Goal: Complete application form

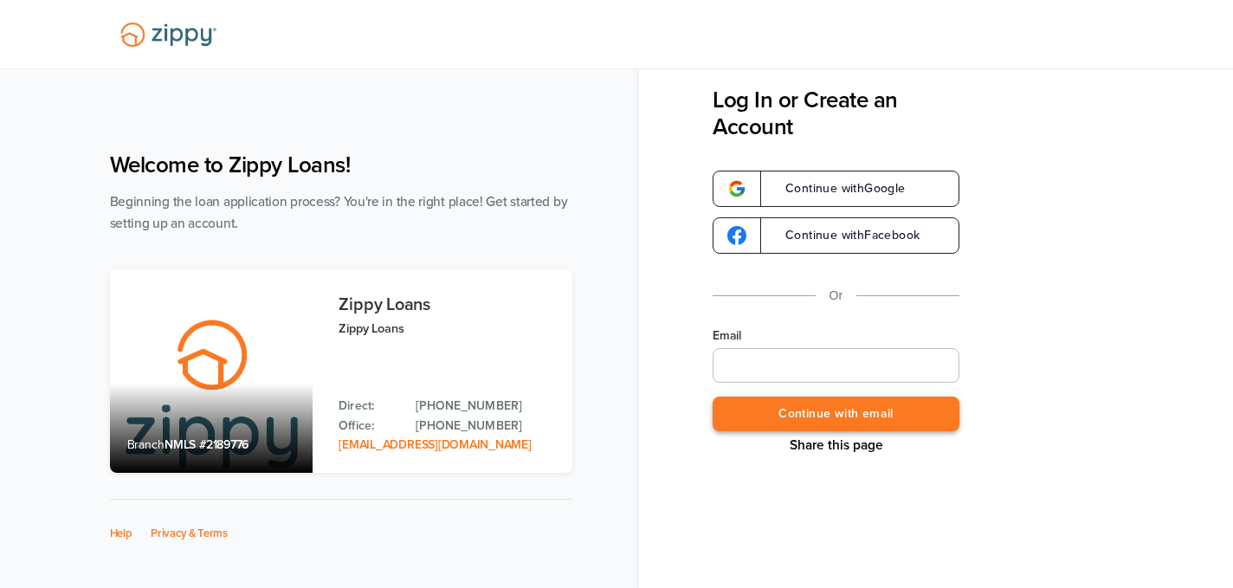
type input "**********"
click at [855, 418] on button "Continue with email" at bounding box center [836, 415] width 247 height 36
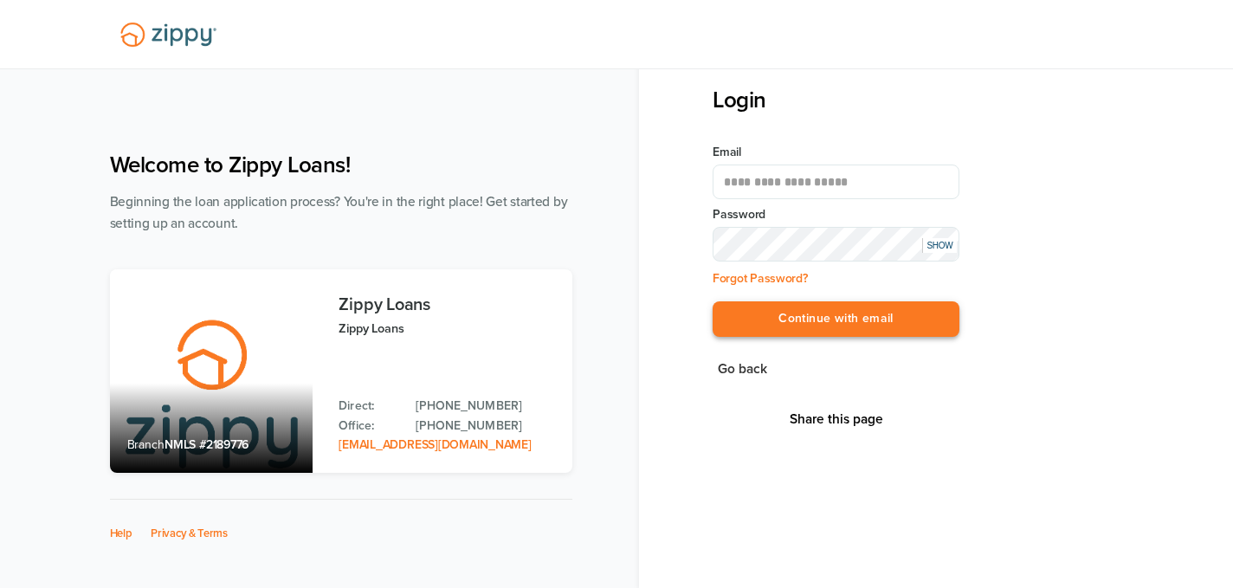
click at [933, 316] on button "Continue with email" at bounding box center [836, 319] width 247 height 36
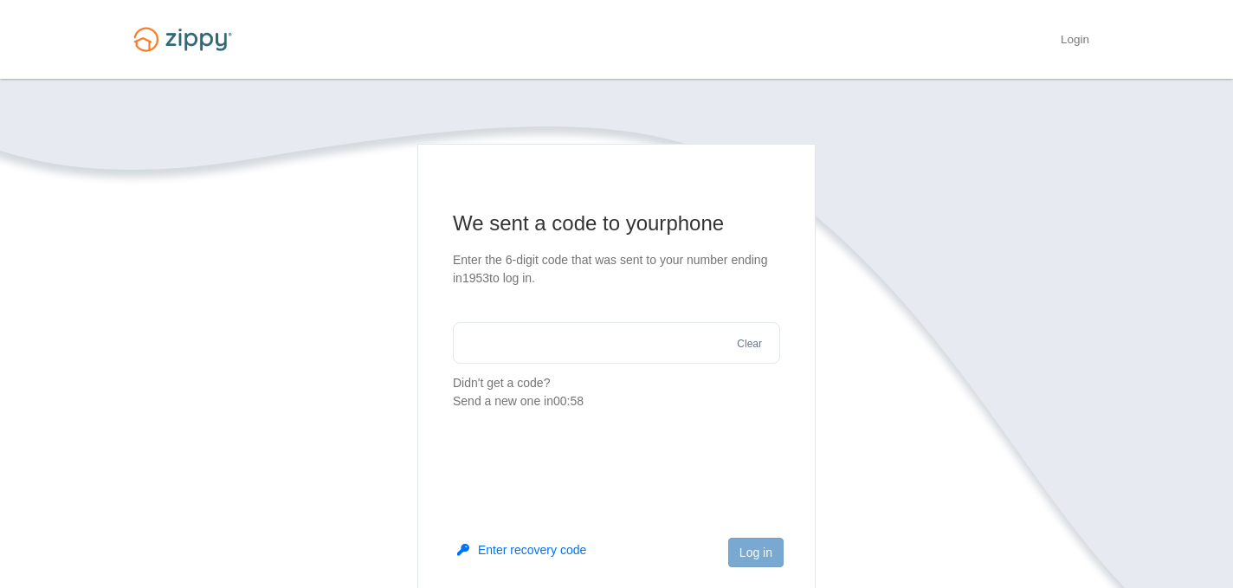
click at [681, 347] on input "text" at bounding box center [616, 343] width 327 height 42
type input "******"
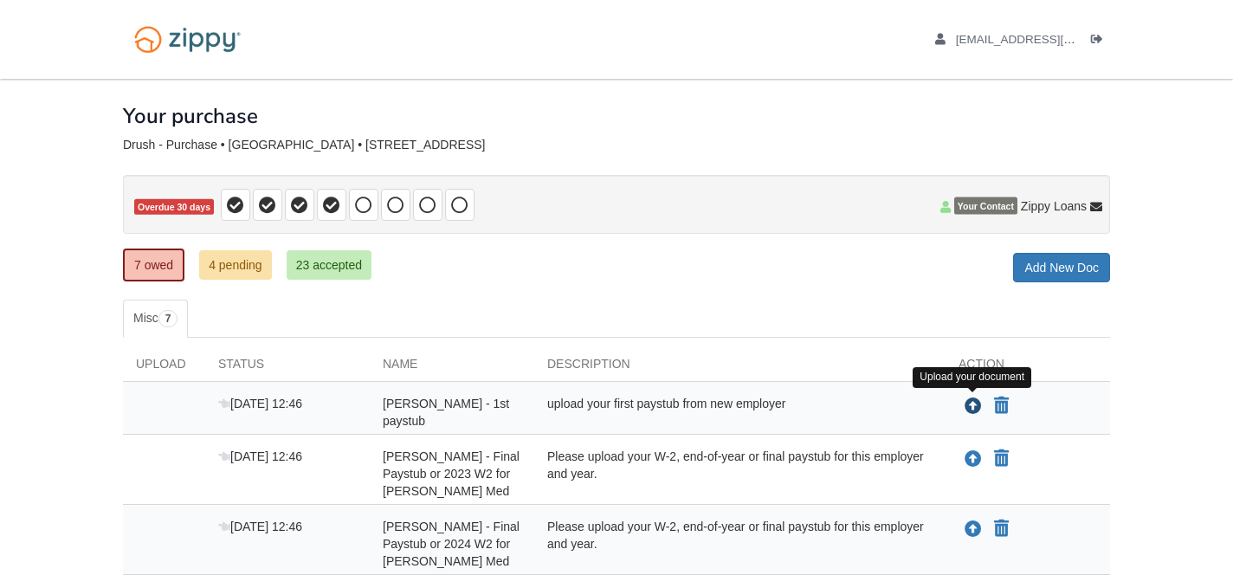
click at [972, 405] on icon "Upload Diane Drush - 1st paystub" at bounding box center [973, 406] width 17 height 17
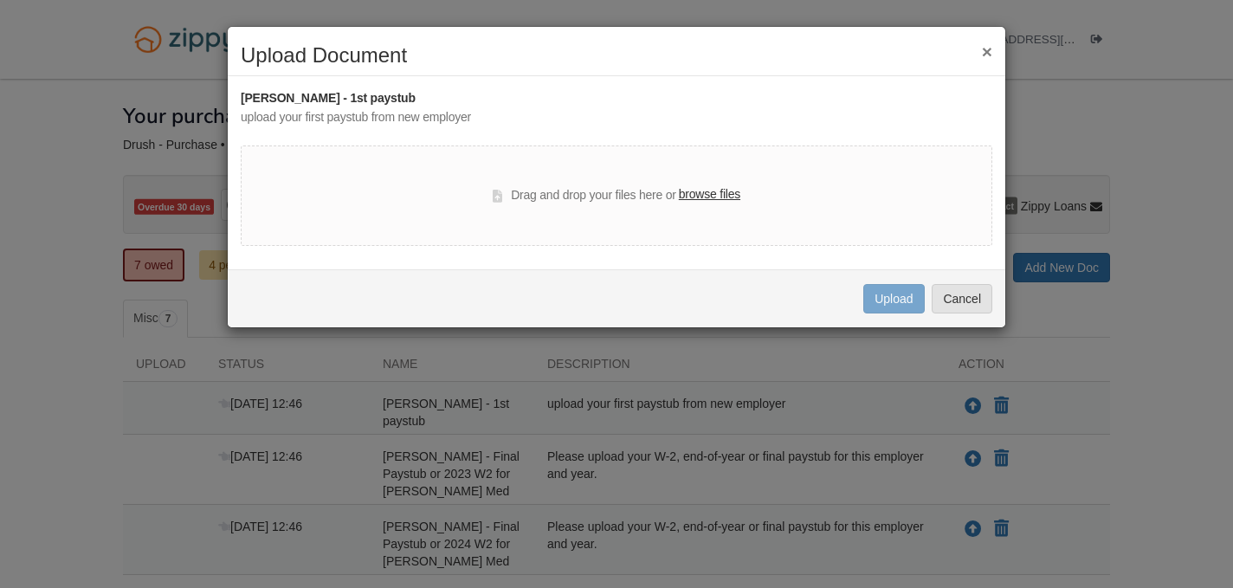
click at [708, 198] on label "browse files" at bounding box center [709, 194] width 61 height 19
click at [0, 0] on input "browse files" at bounding box center [0, 0] width 0 height 0
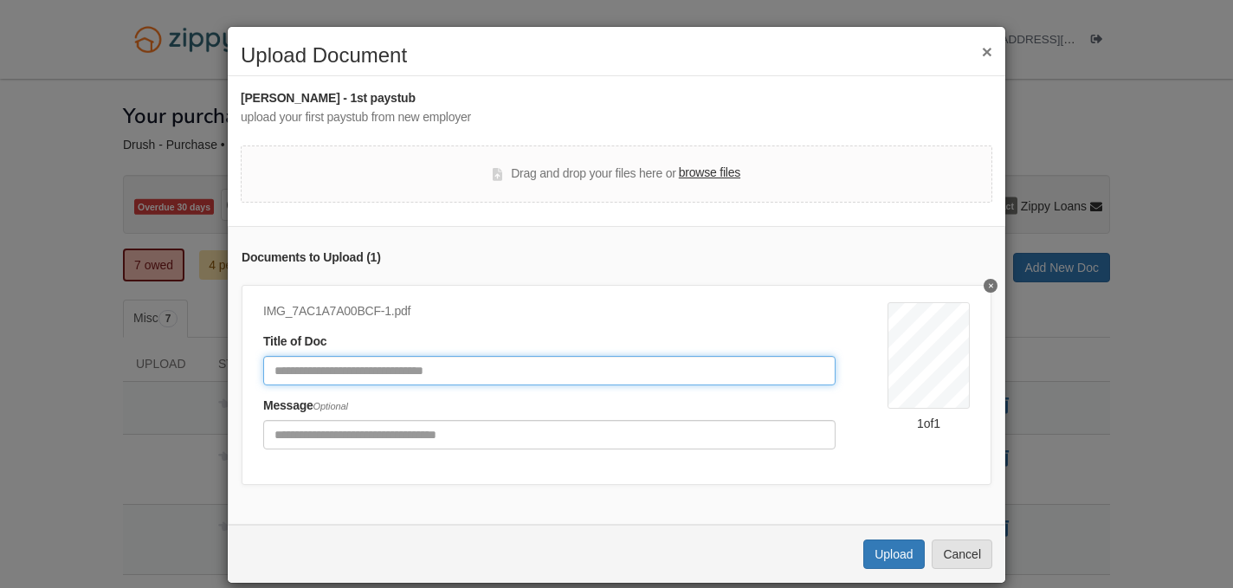
click at [605, 368] on input "Document Title" at bounding box center [549, 370] width 572 height 29
type input "**********"
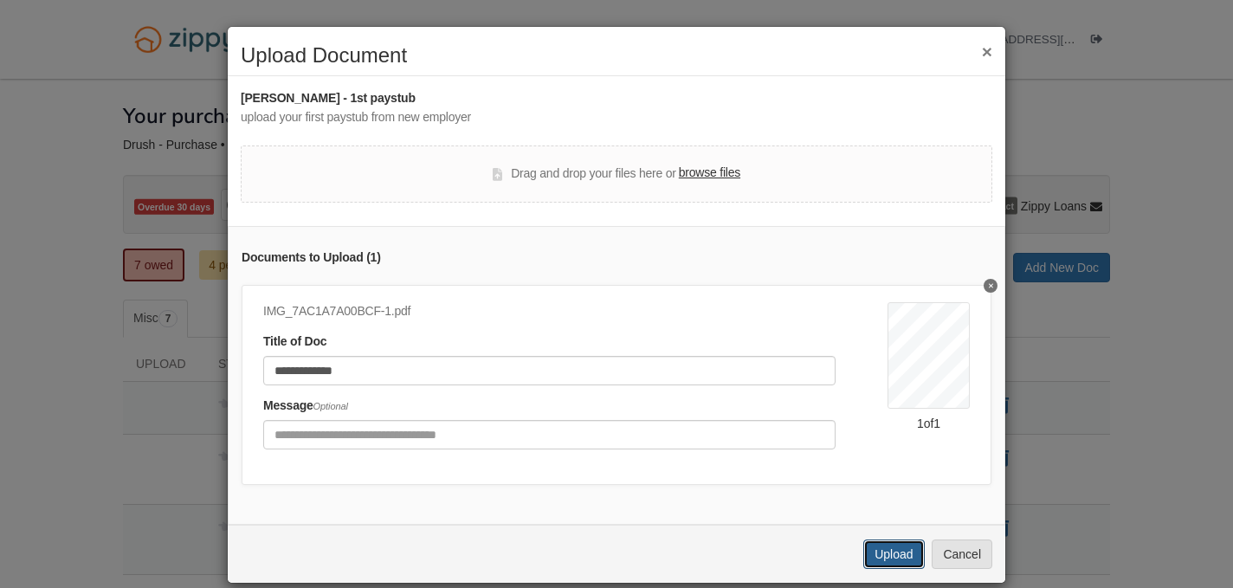
click at [888, 554] on button "Upload" at bounding box center [893, 553] width 61 height 29
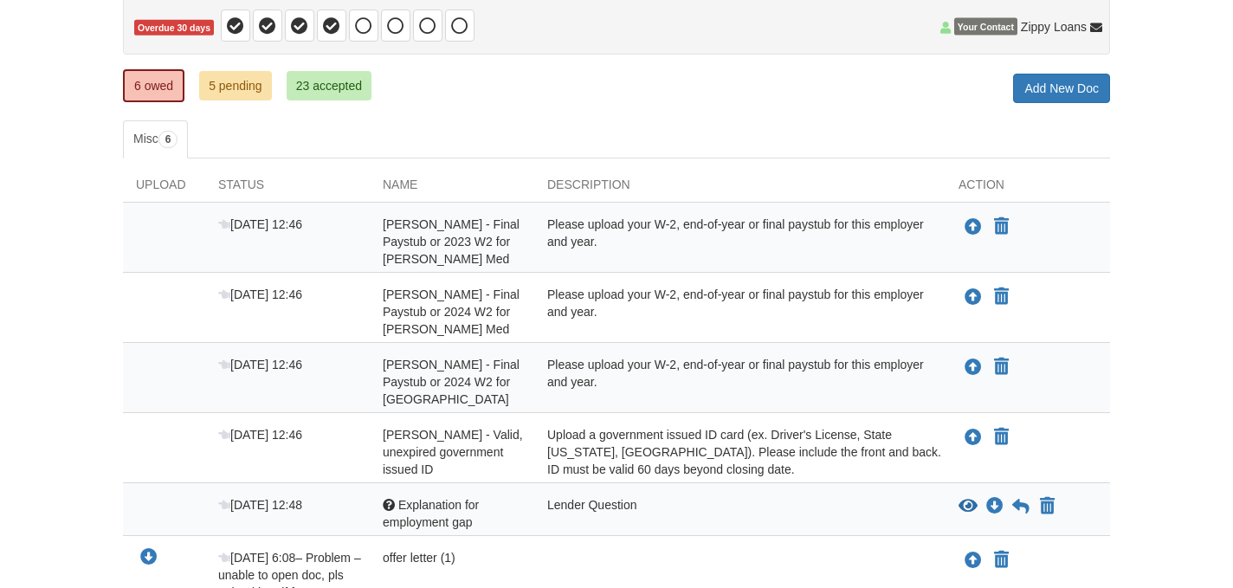
scroll to position [181, 0]
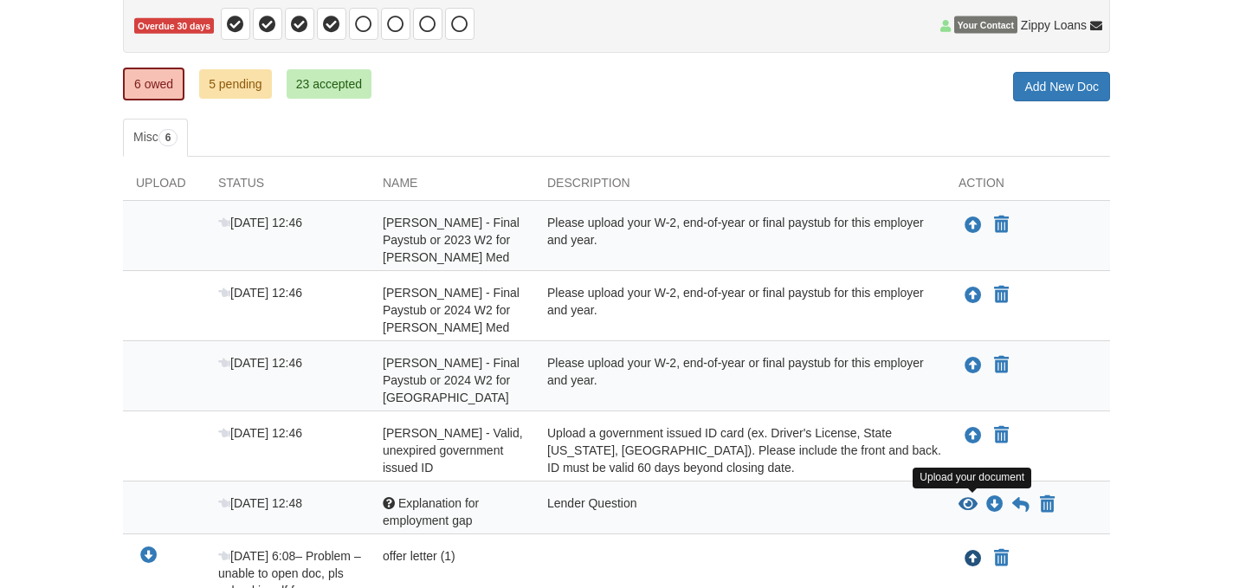
click at [975, 551] on icon "Upload offer letter (1)" at bounding box center [973, 559] width 17 height 17
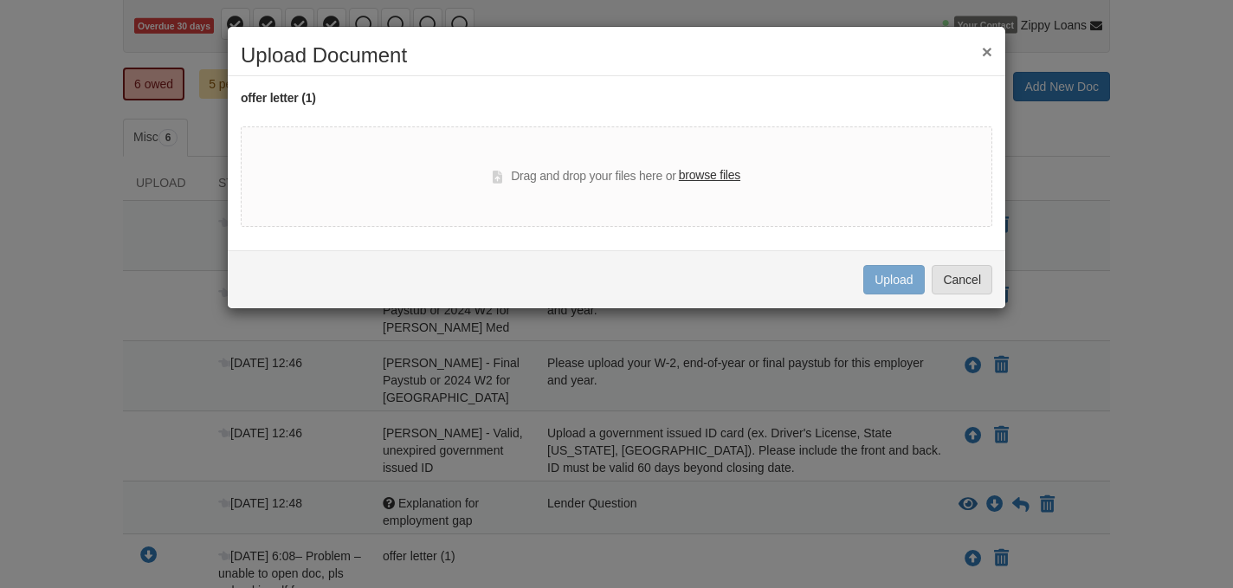
click at [719, 176] on label "browse files" at bounding box center [709, 175] width 61 height 19
click at [0, 0] on input "browse files" at bounding box center [0, 0] width 0 height 0
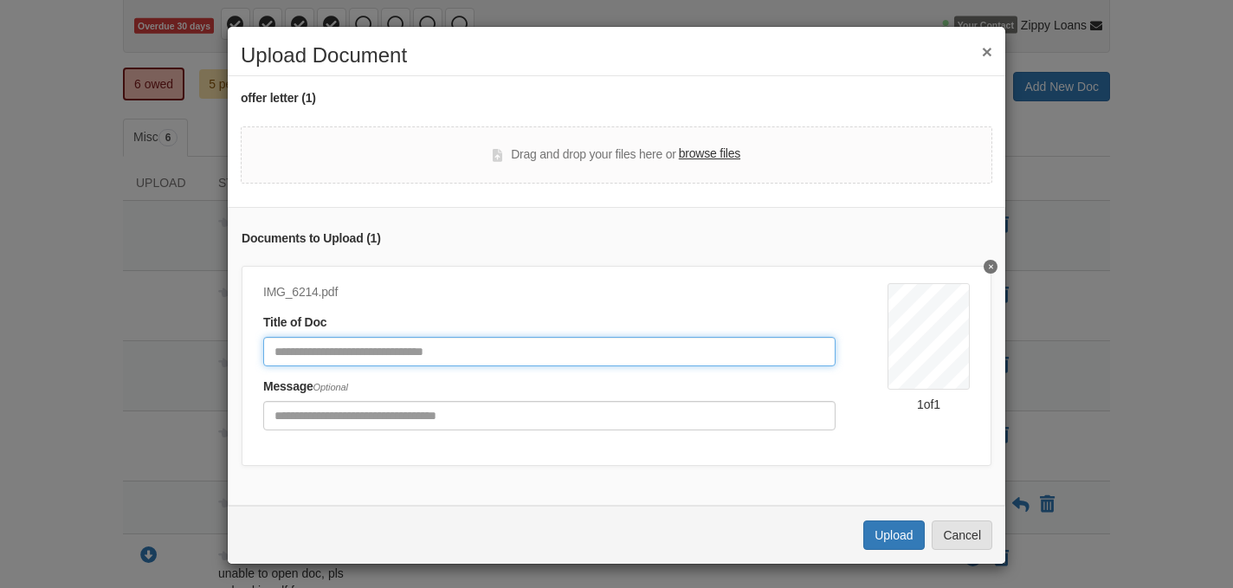
click at [648, 350] on input "Document Title" at bounding box center [549, 351] width 572 height 29
type input "**********"
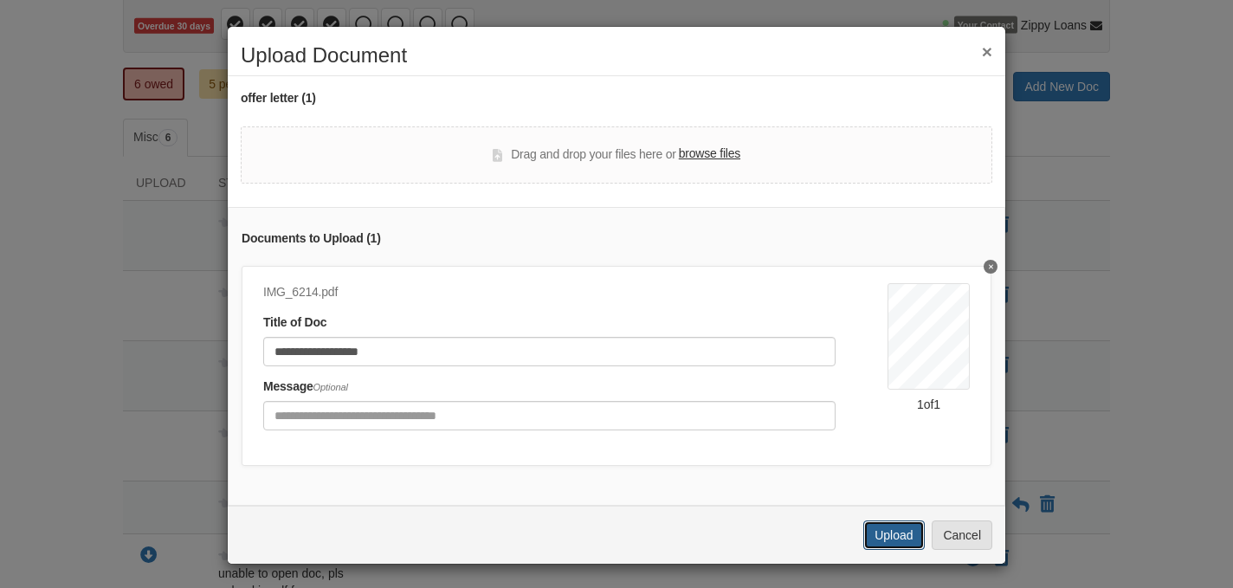
click at [901, 532] on button "Upload" at bounding box center [893, 534] width 61 height 29
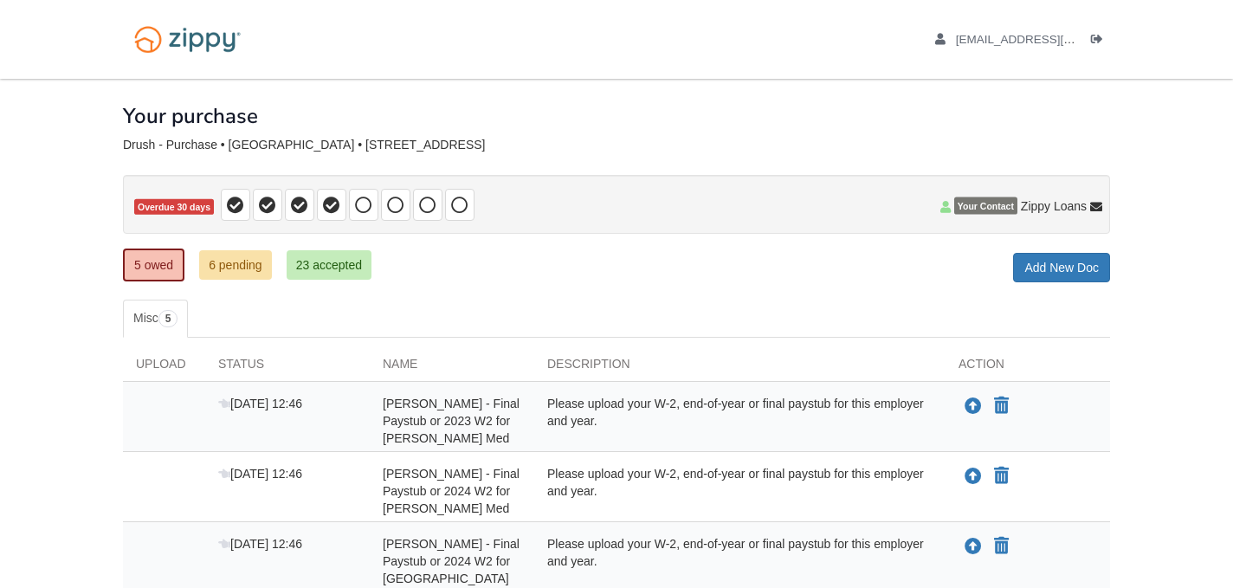
scroll to position [181, 0]
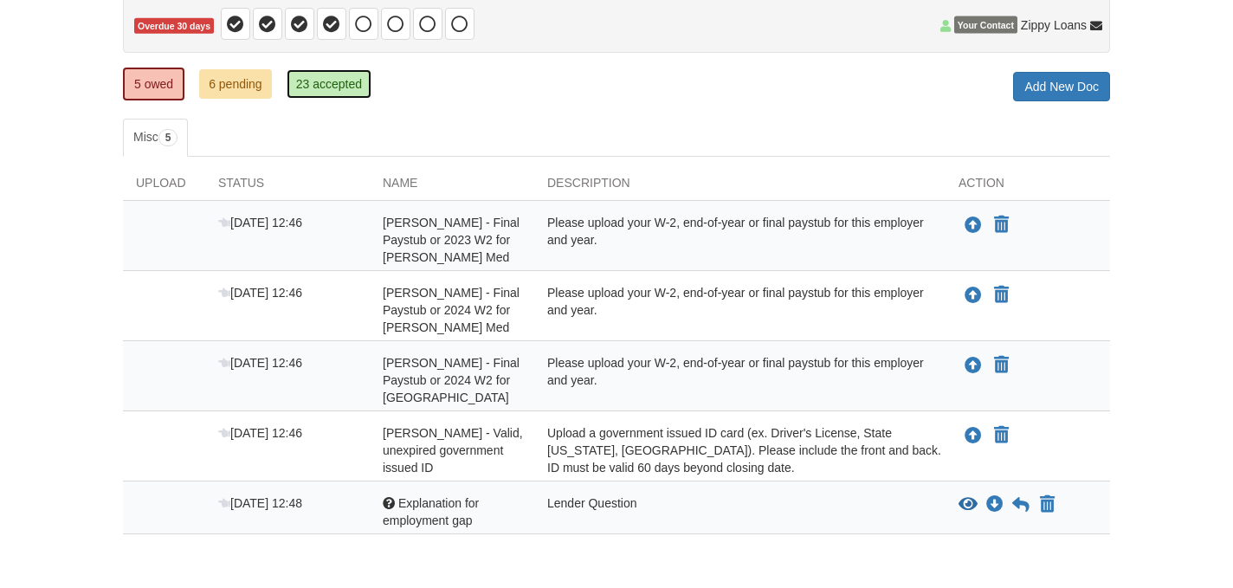
click at [328, 88] on link "23 accepted" at bounding box center [329, 83] width 85 height 29
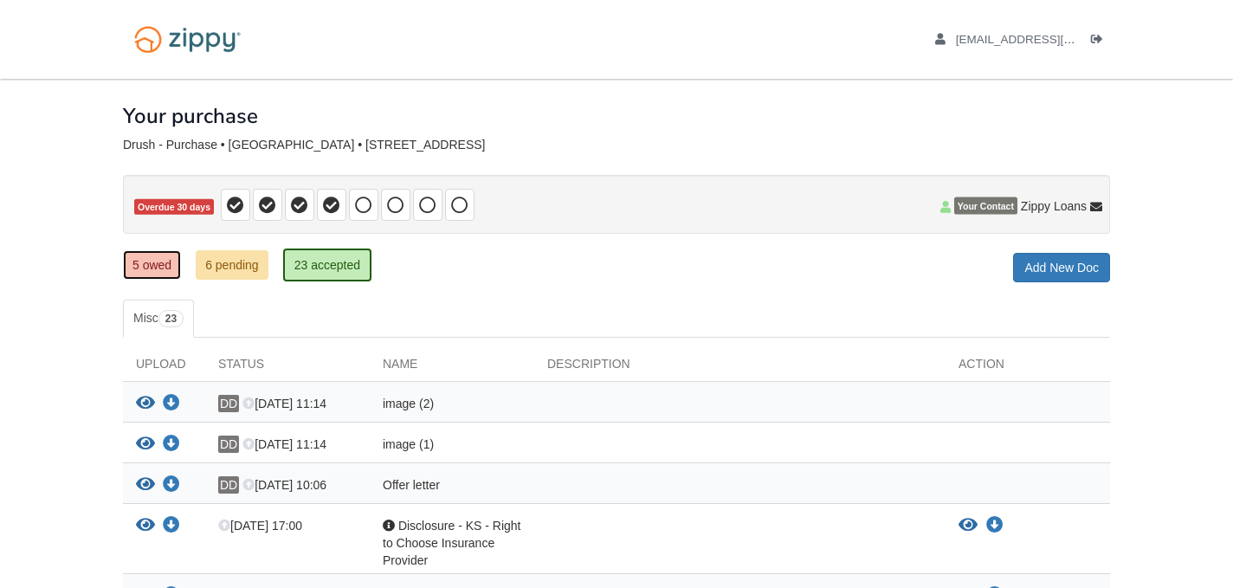
click at [162, 268] on link "5 owed" at bounding box center [152, 264] width 58 height 29
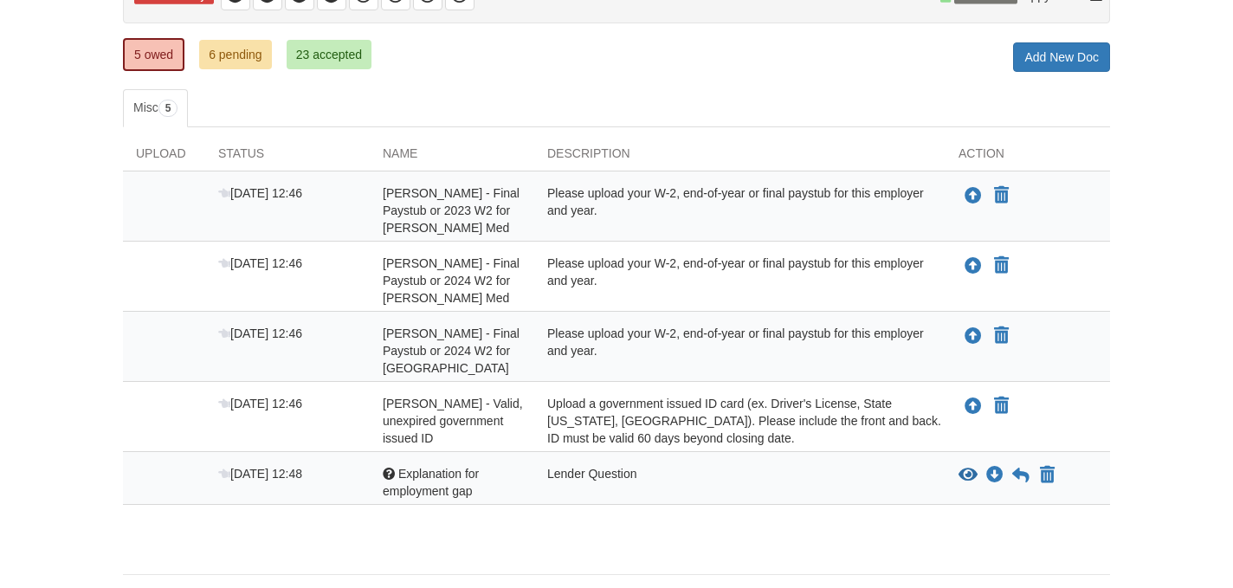
scroll to position [214, 0]
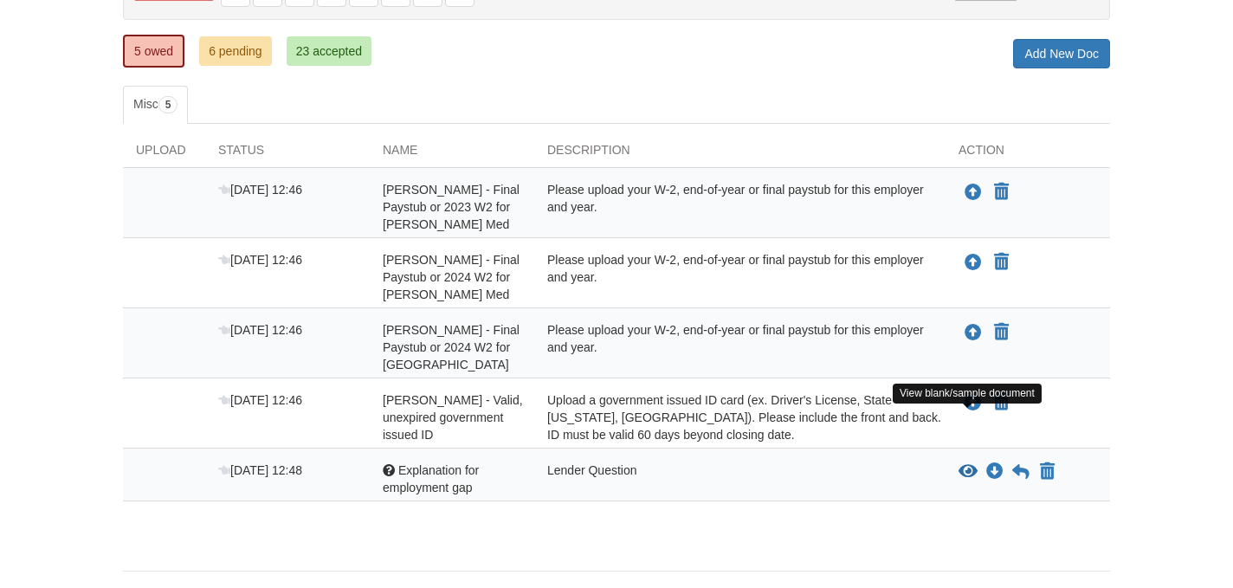
click at [970, 463] on icon "View Explanation for employment gap" at bounding box center [968, 471] width 19 height 17
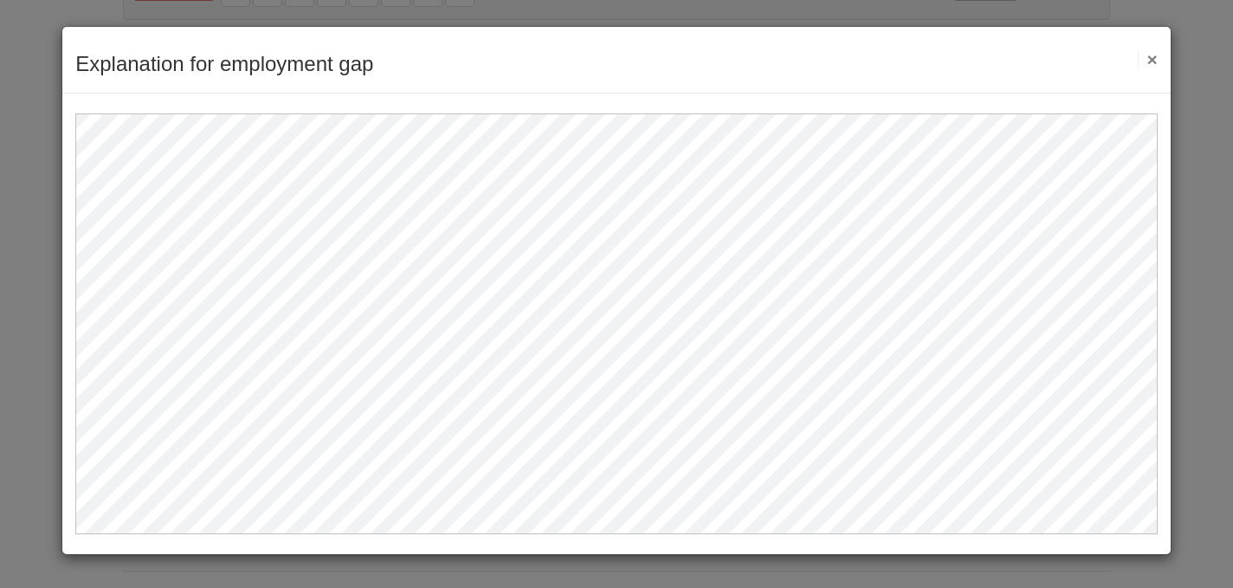
click at [1151, 61] on button "×" at bounding box center [1148, 59] width 20 height 18
